Goal: Complete application form

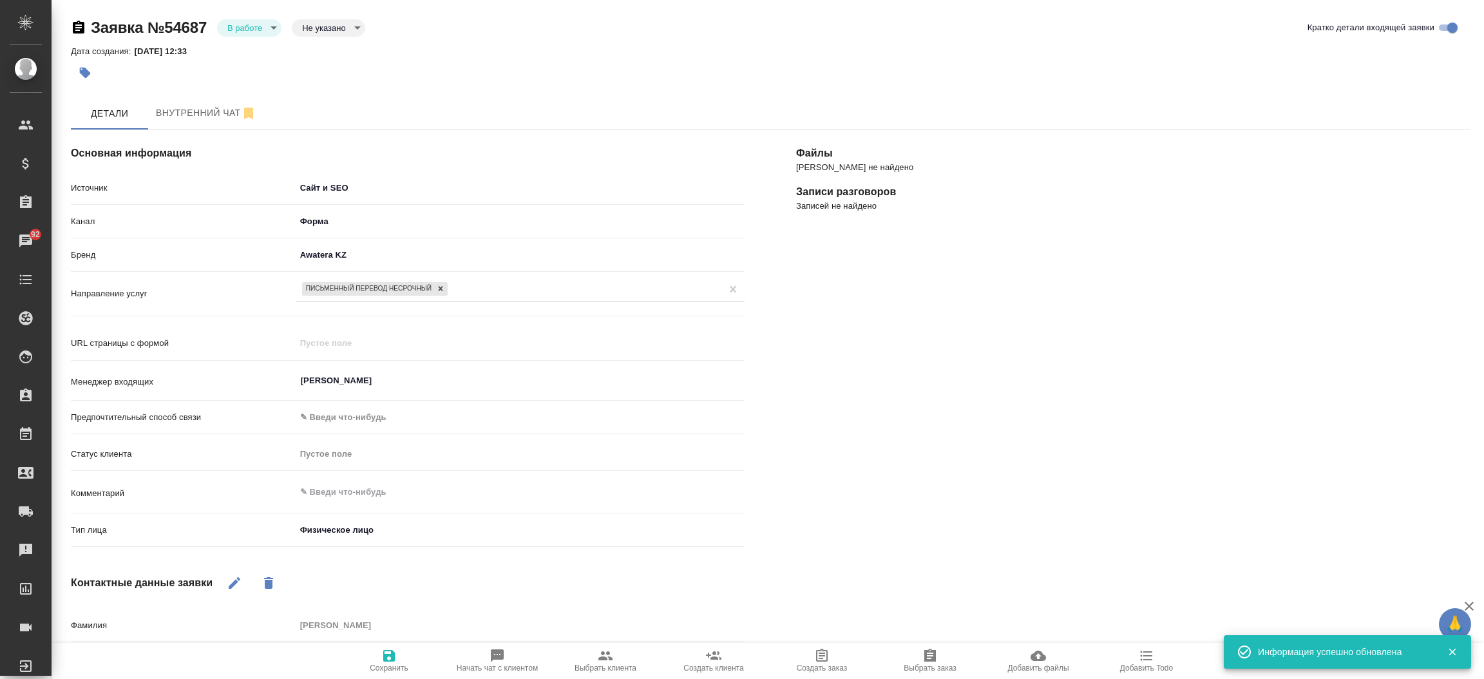
select select "KZ"
select select "RU"
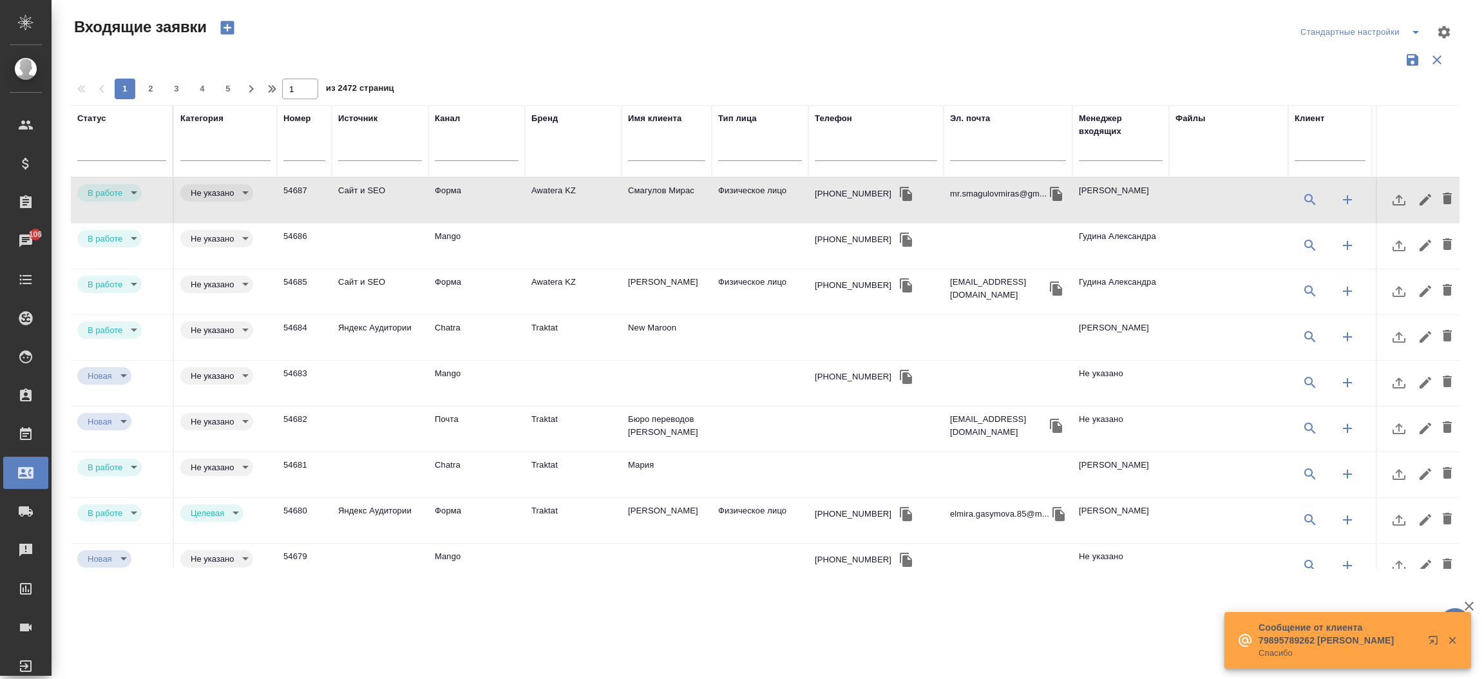
select select "RU"
click at [825, 151] on input "text" at bounding box center [876, 152] width 122 height 16
paste input "92 663 982 04"
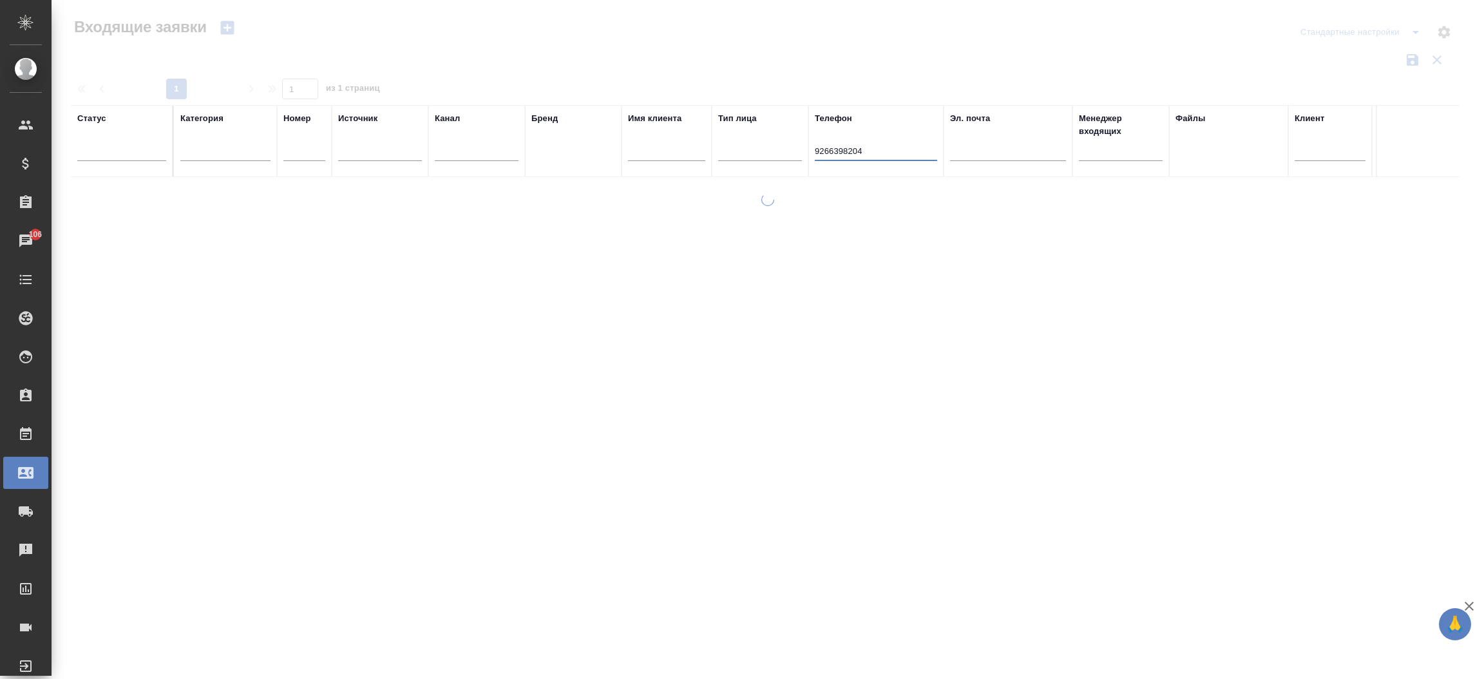
type input "9266398204"
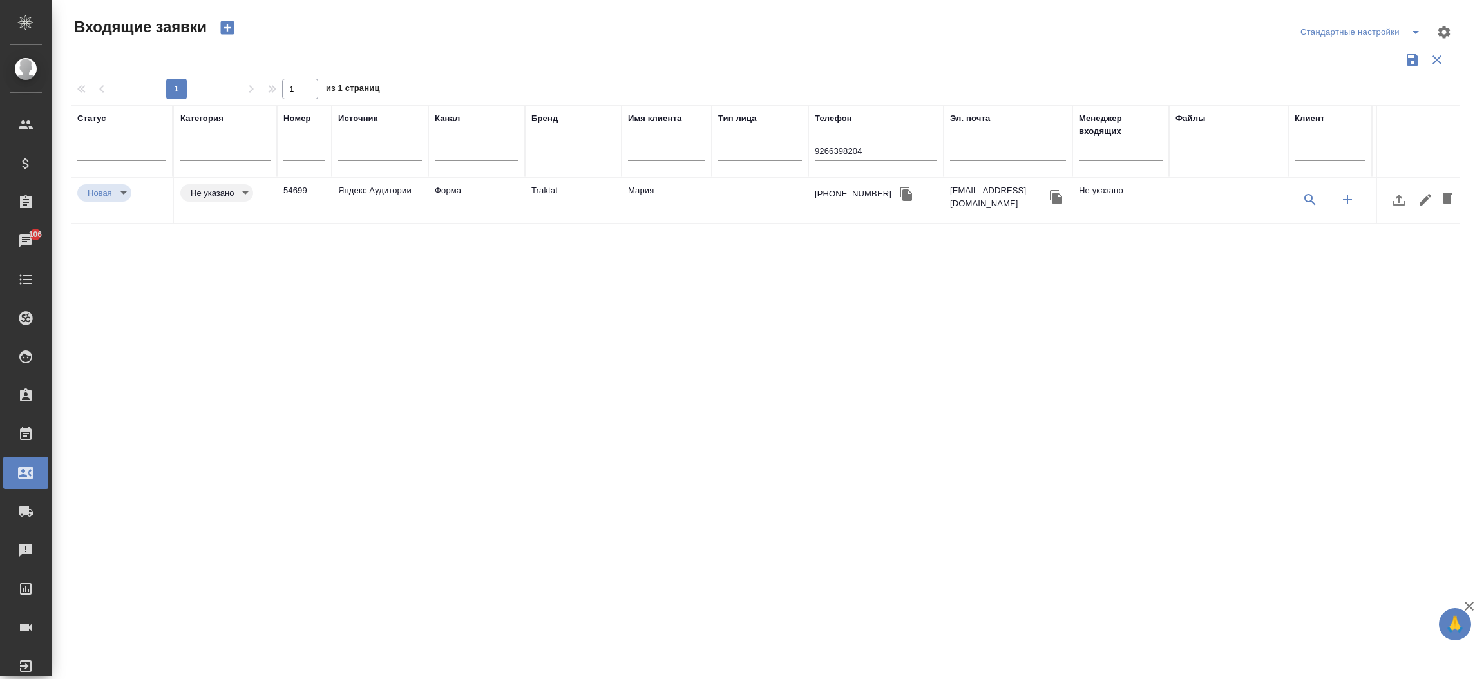
click at [536, 191] on td "Traktat" at bounding box center [573, 200] width 97 height 45
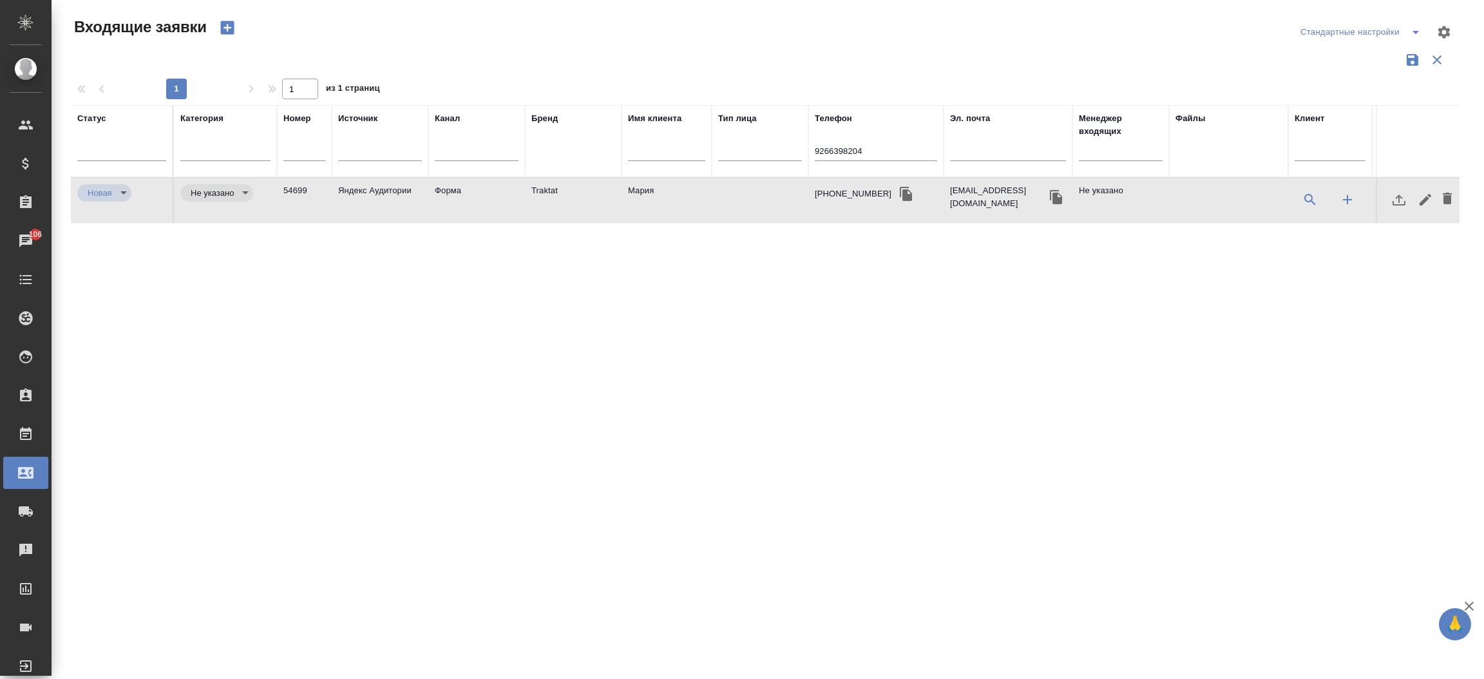
click at [536, 191] on td "Traktat" at bounding box center [573, 200] width 97 height 45
click at [880, 149] on input "9266398204" at bounding box center [876, 152] width 122 height 16
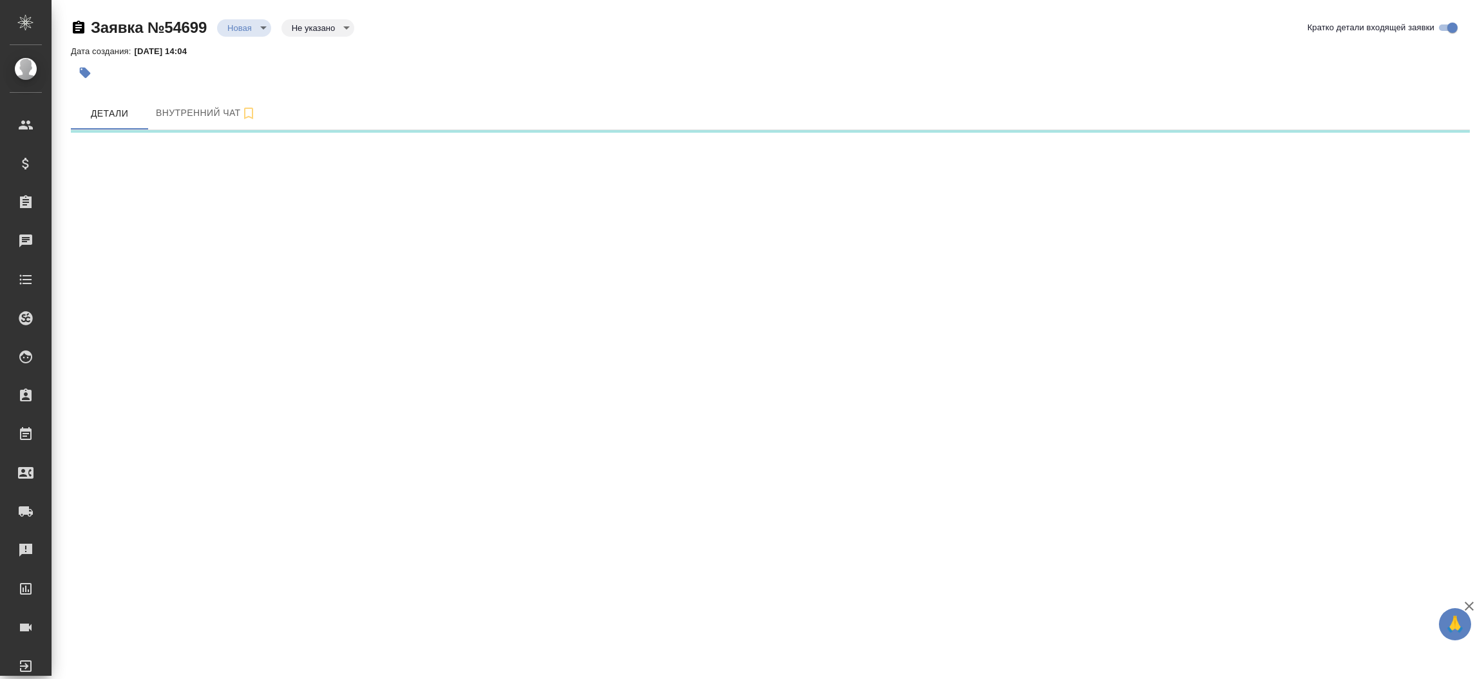
select select "RU"
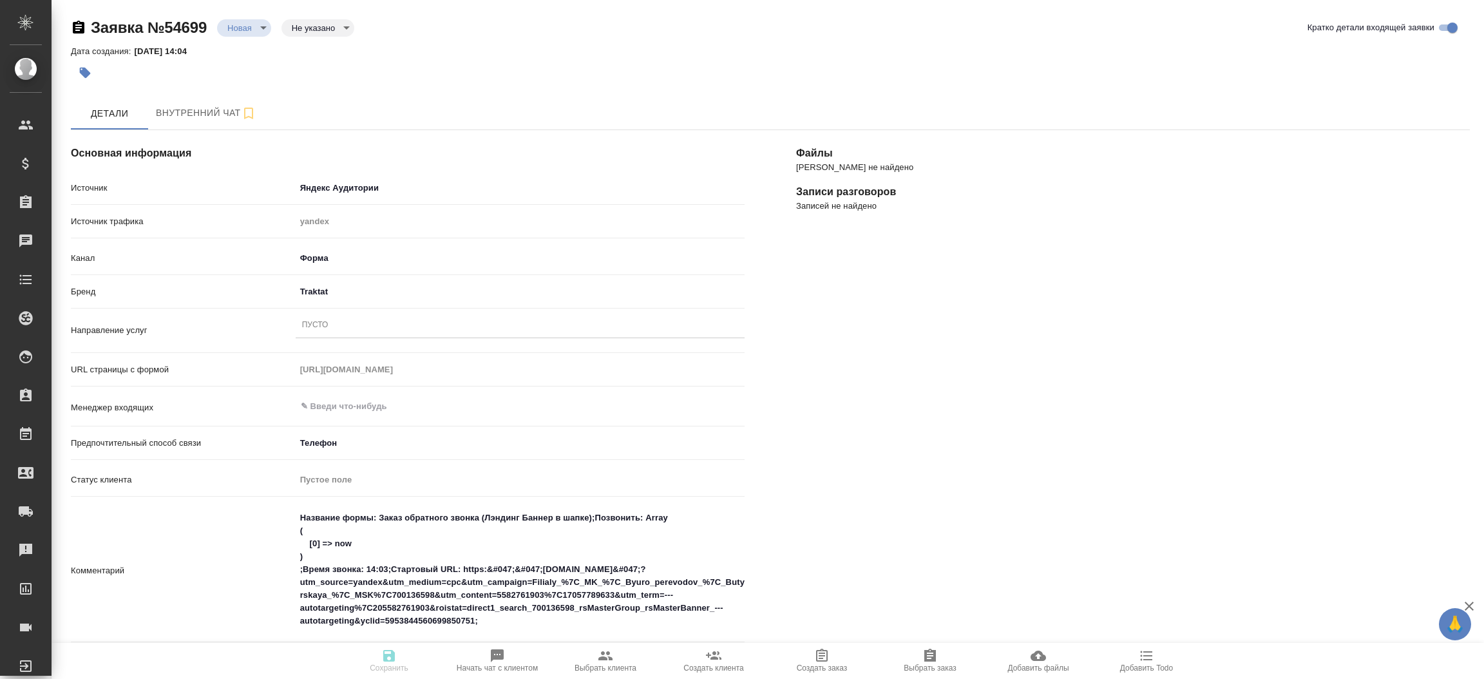
type textarea "x"
click at [363, 396] on div "​" at bounding box center [520, 406] width 449 height 23
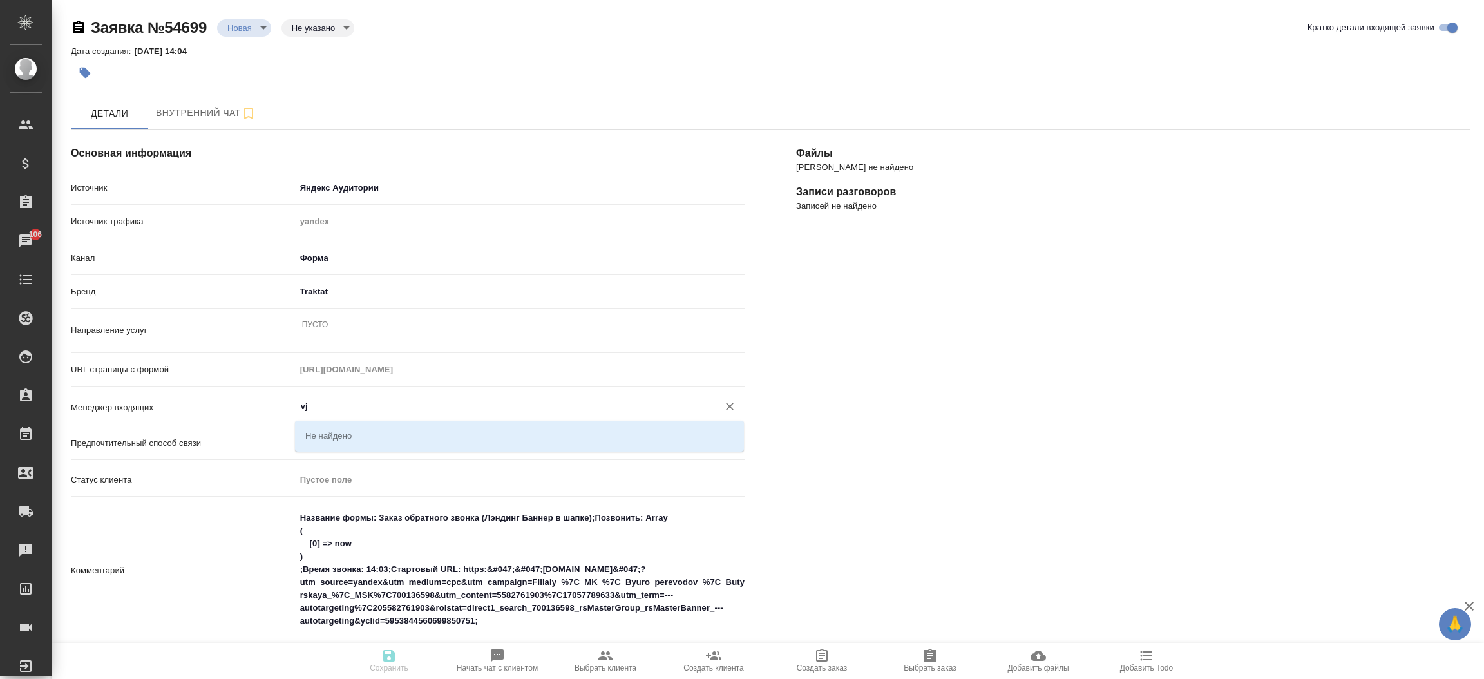
type input "v"
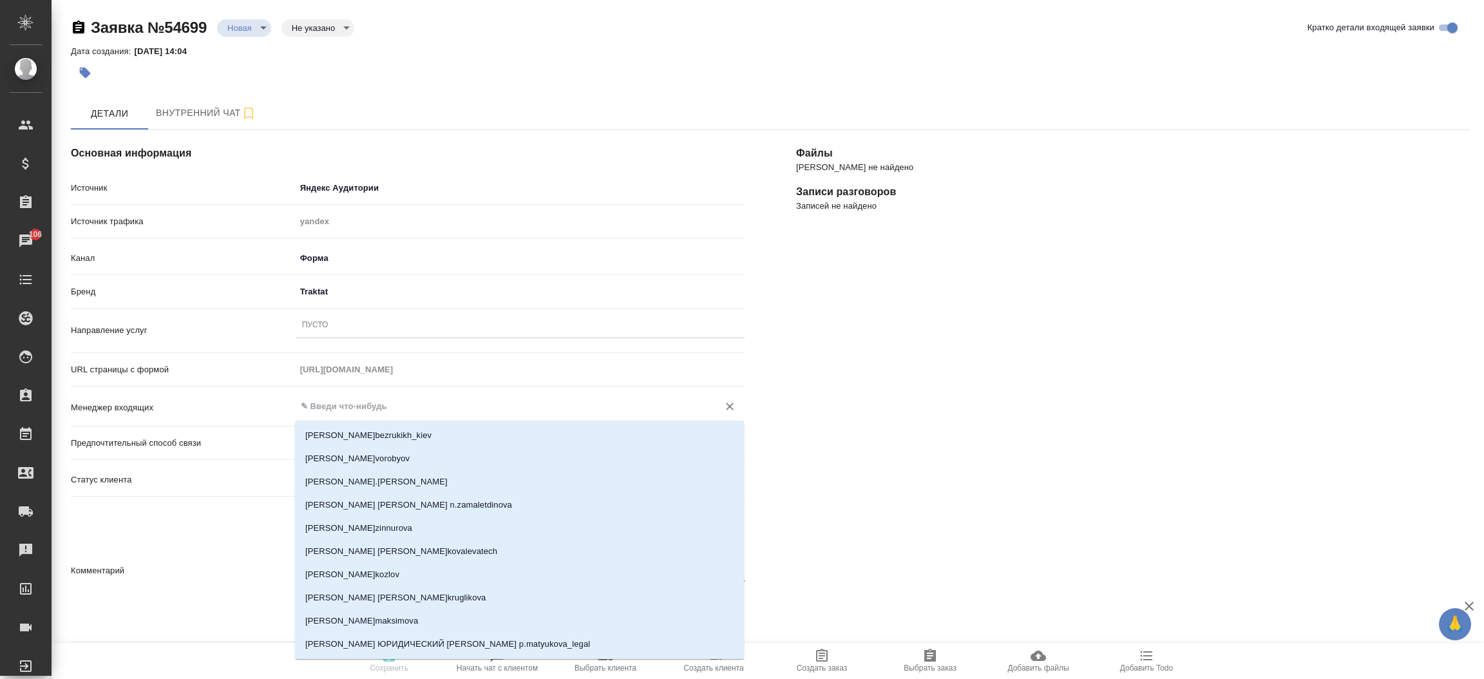
type textarea "x"
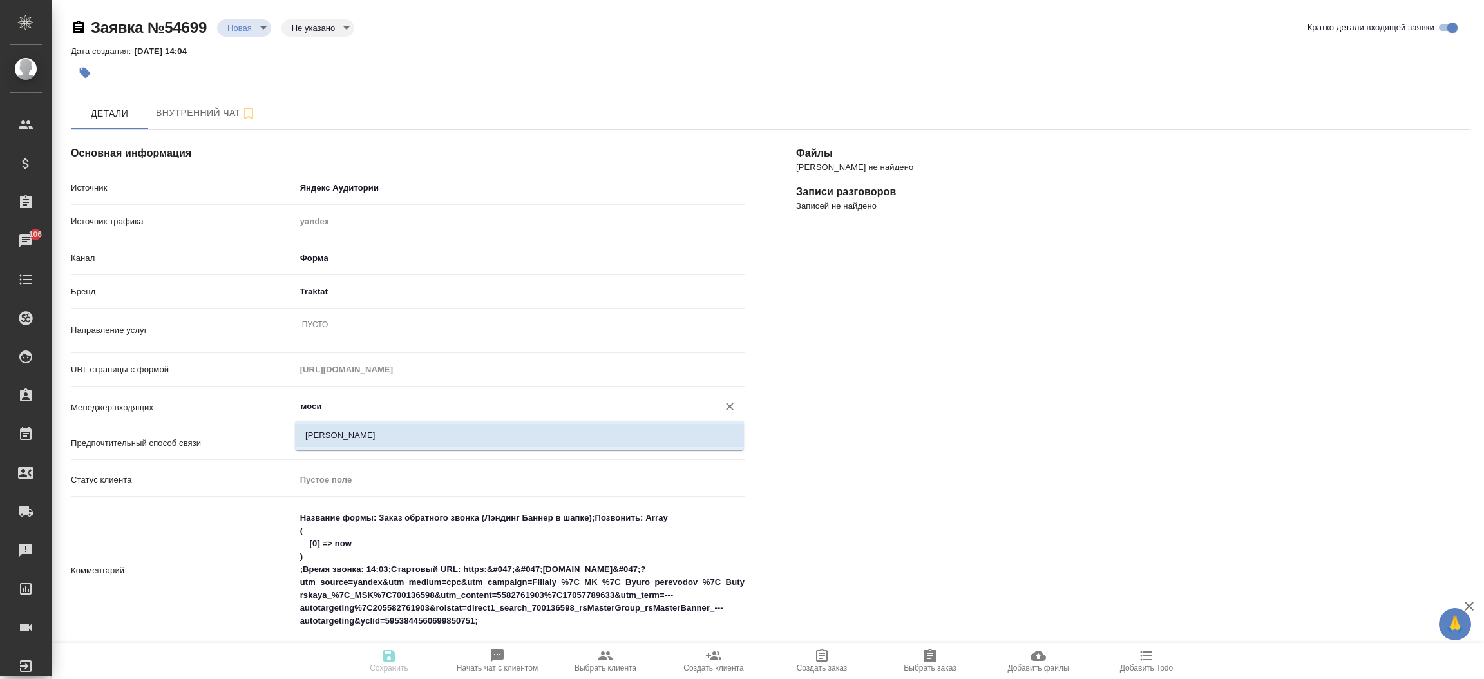
click at [368, 435] on li "[PERSON_NAME]" at bounding box center [519, 435] width 449 height 23
type input "[PERSON_NAME]"
type textarea "x"
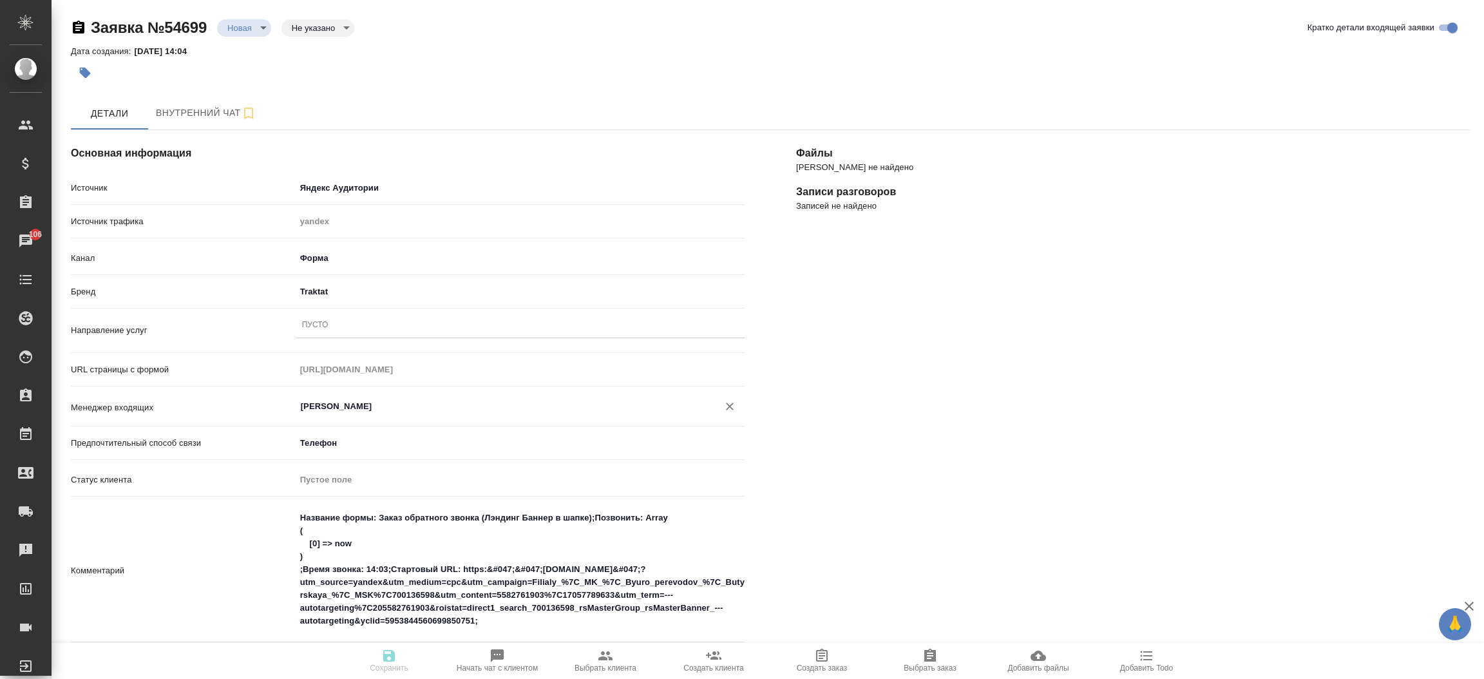
type input "[PERSON_NAME]"
click at [600, 316] on div "Пусто" at bounding box center [520, 325] width 449 height 19
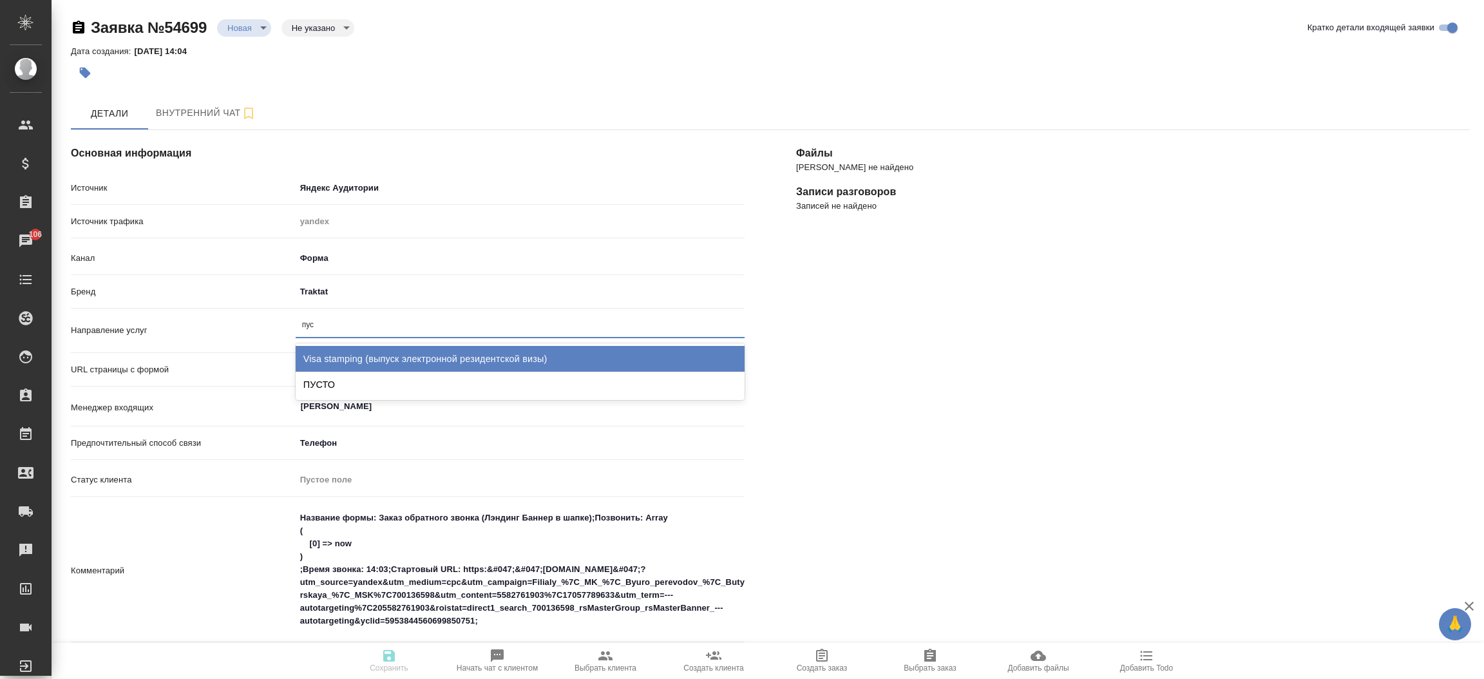
type input "пуст"
click at [551, 354] on div "ПУСТО" at bounding box center [520, 359] width 449 height 26
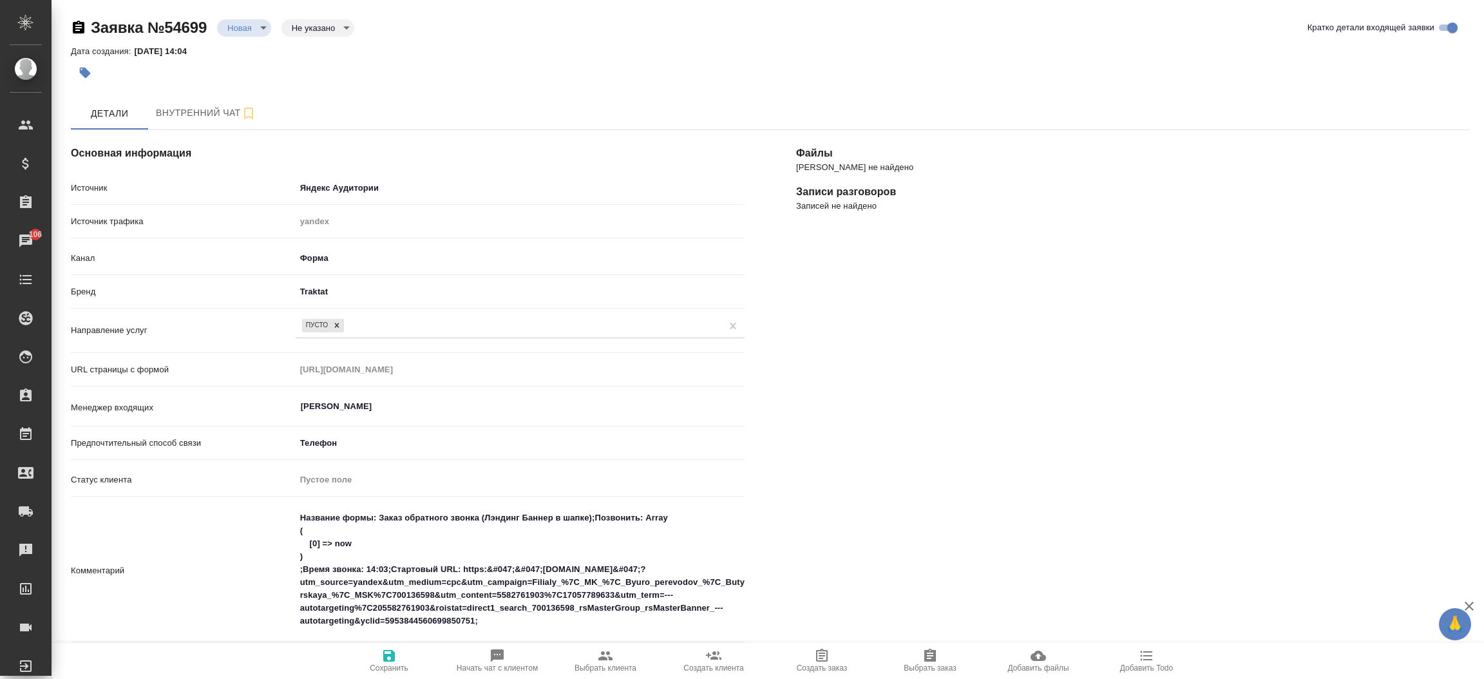
click at [895, 374] on div "[PERSON_NAME] не найдено Записи разговоров Записей не найдено" at bounding box center [1132, 567] width 725 height 926
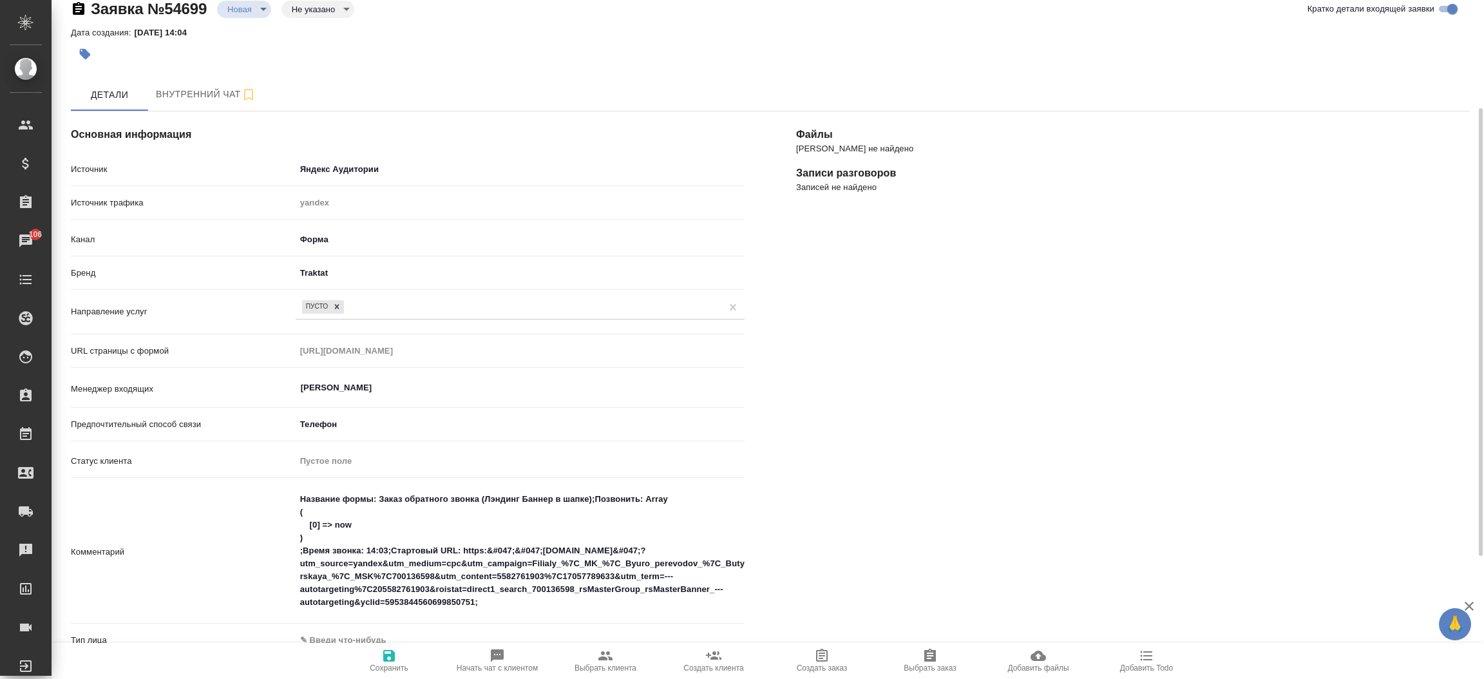
scroll to position [154, 0]
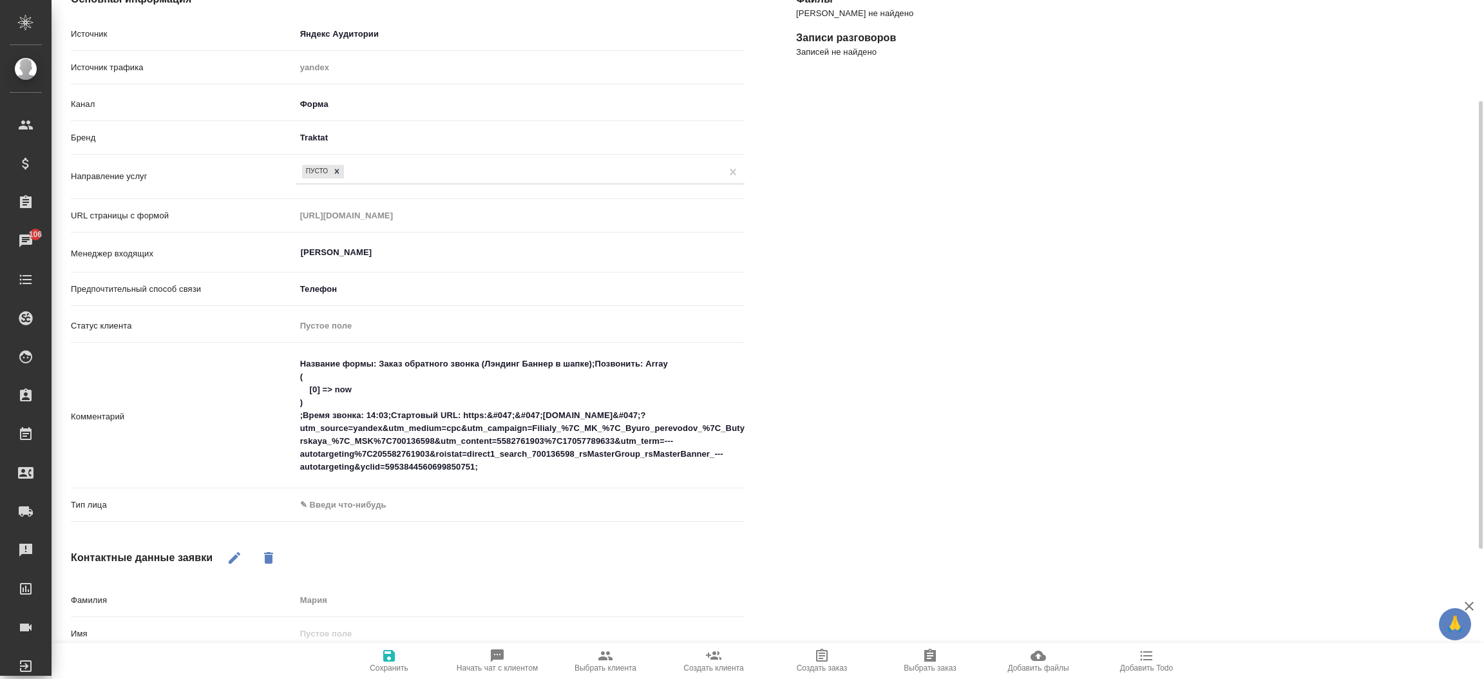
click at [438, 514] on body "🙏 .cls-1 fill:#fff; AWATERA [PERSON_NAME]prutko Клиенты Спецификации Заказы 106…" at bounding box center [742, 339] width 1484 height 679
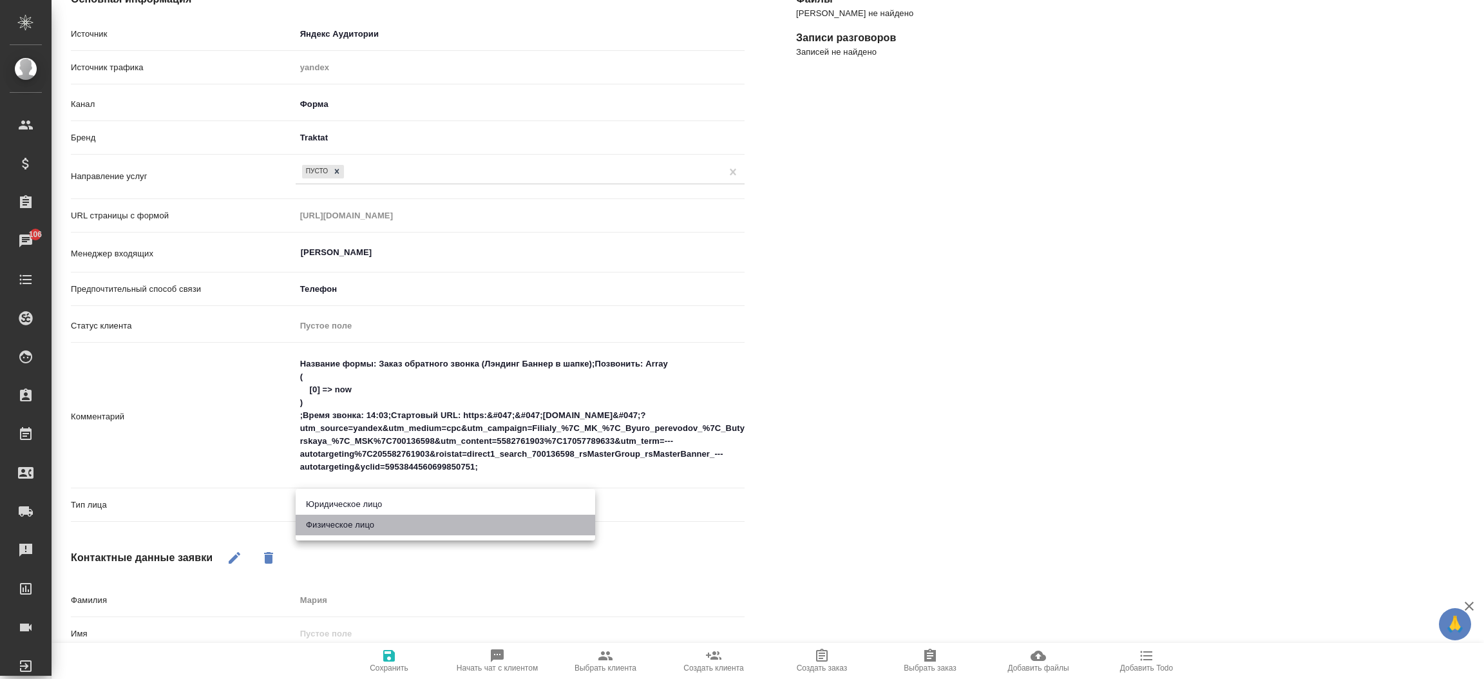
click at [421, 531] on li "Физическое лицо" at bounding box center [446, 525] width 300 height 21
type textarea "x"
type input "private"
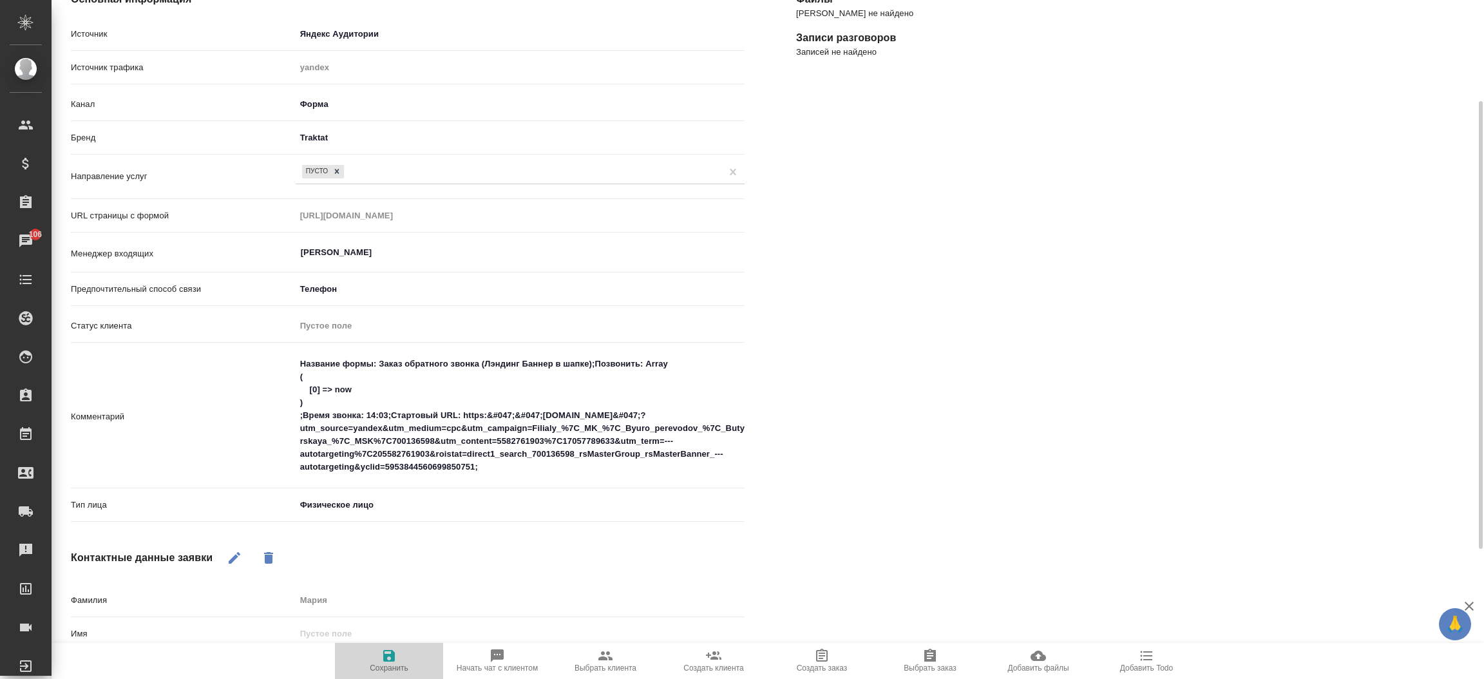
click at [397, 655] on span "Сохранить" at bounding box center [389, 660] width 93 height 24
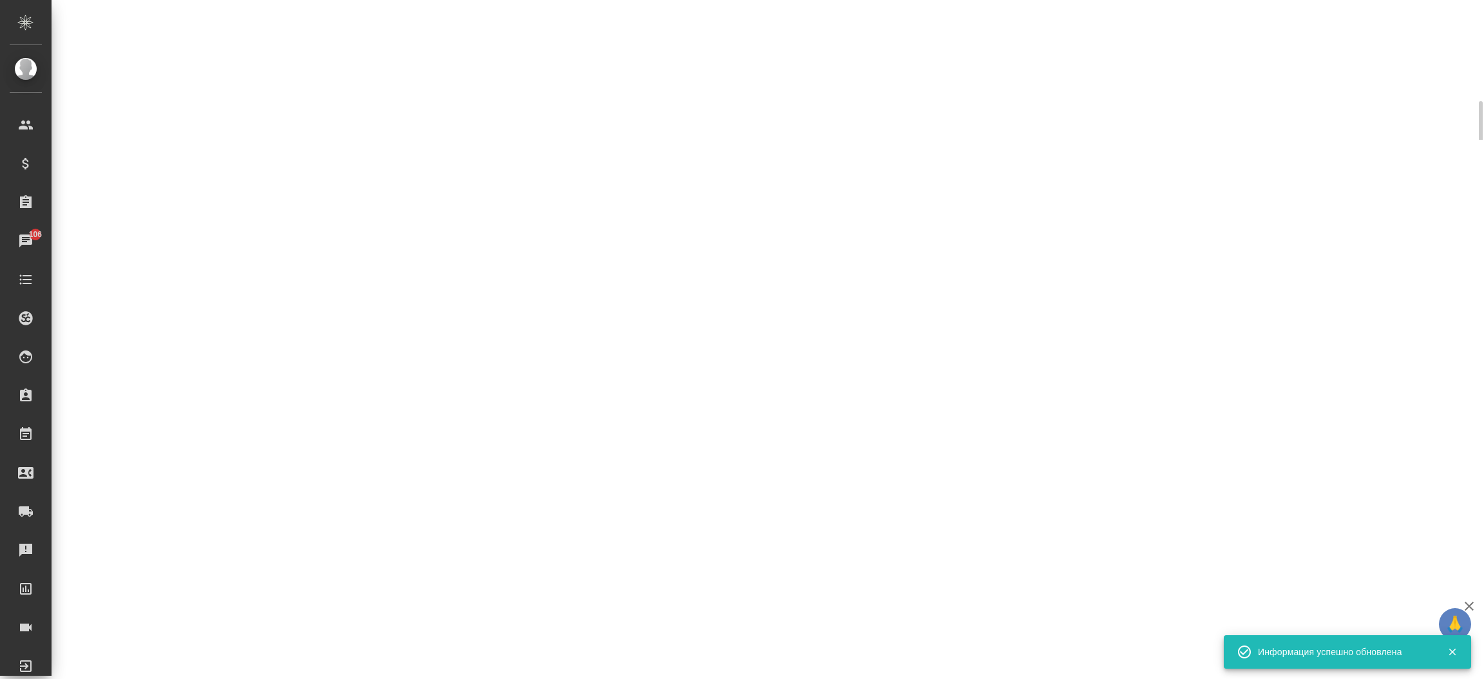
select select "RU"
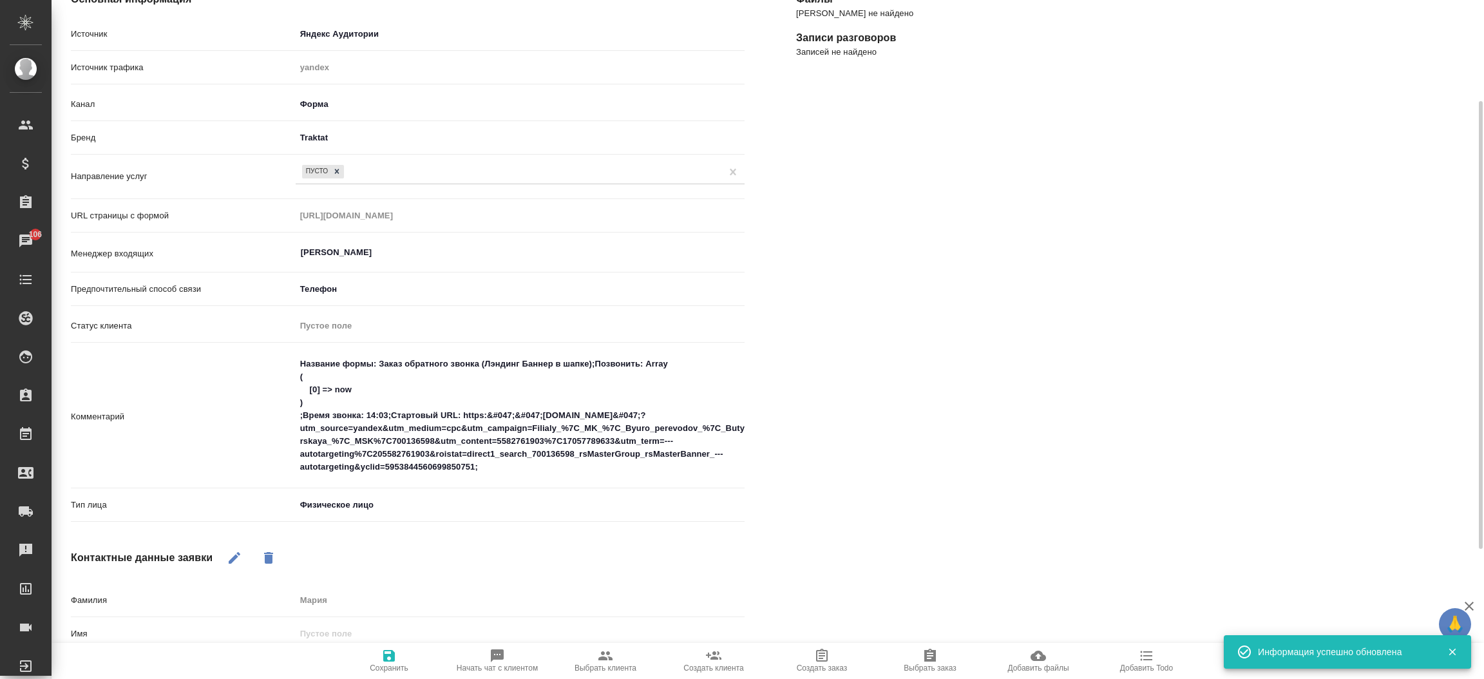
type textarea "x"
